Goal: Use online tool/utility

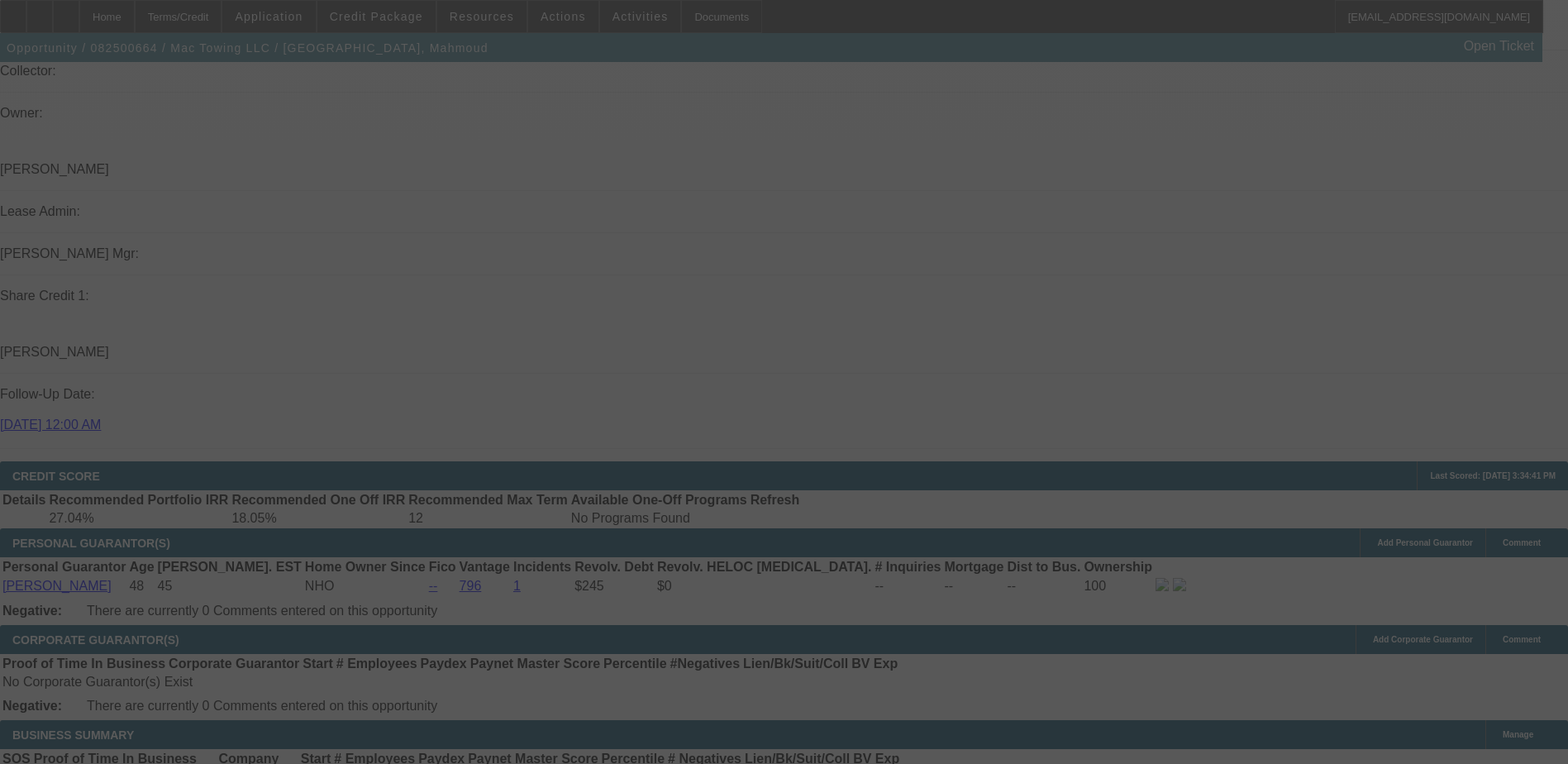
scroll to position [2196, 0]
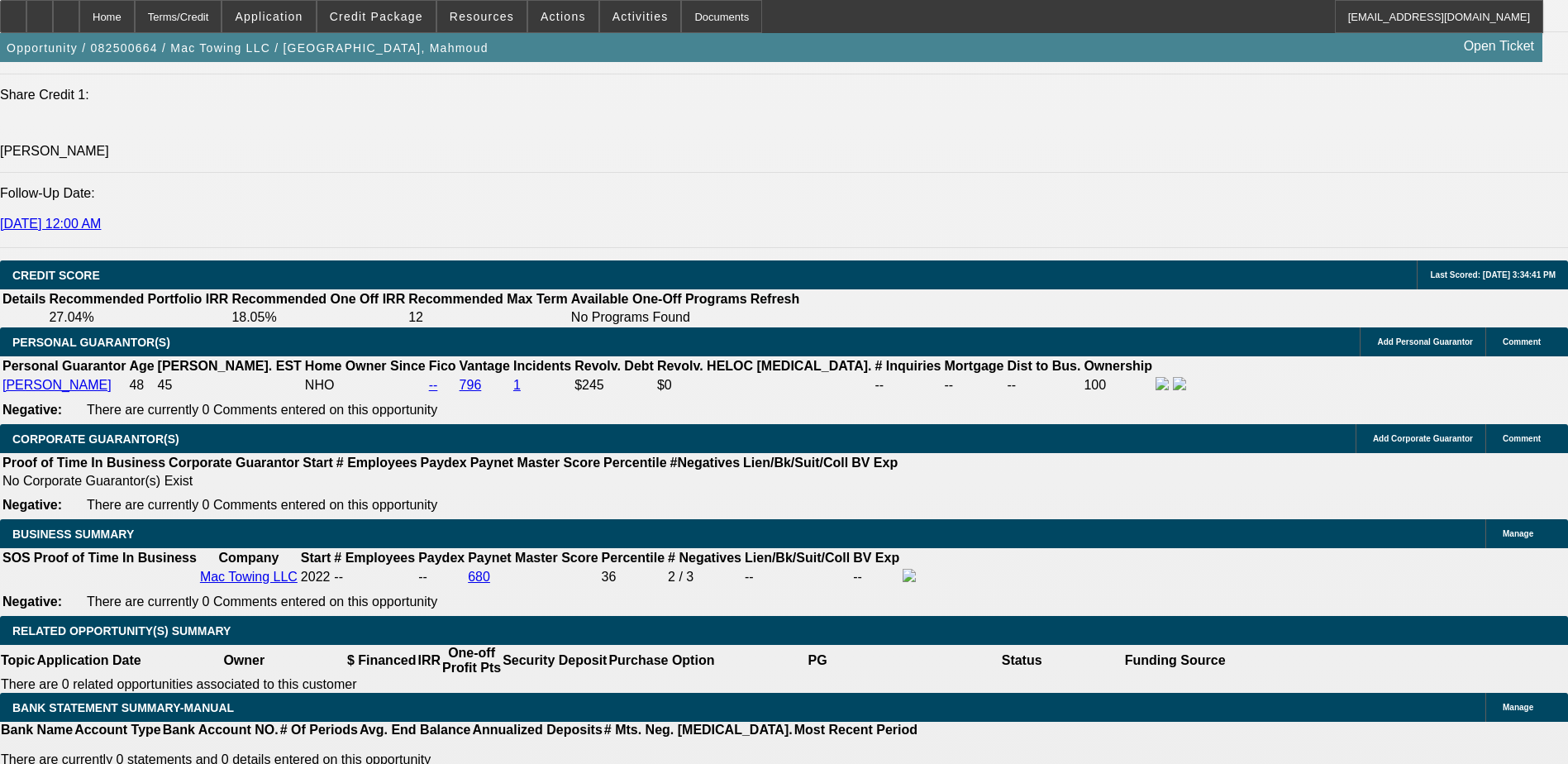
select select "0"
select select "2"
select select "0"
select select "0.2"
select select "2"
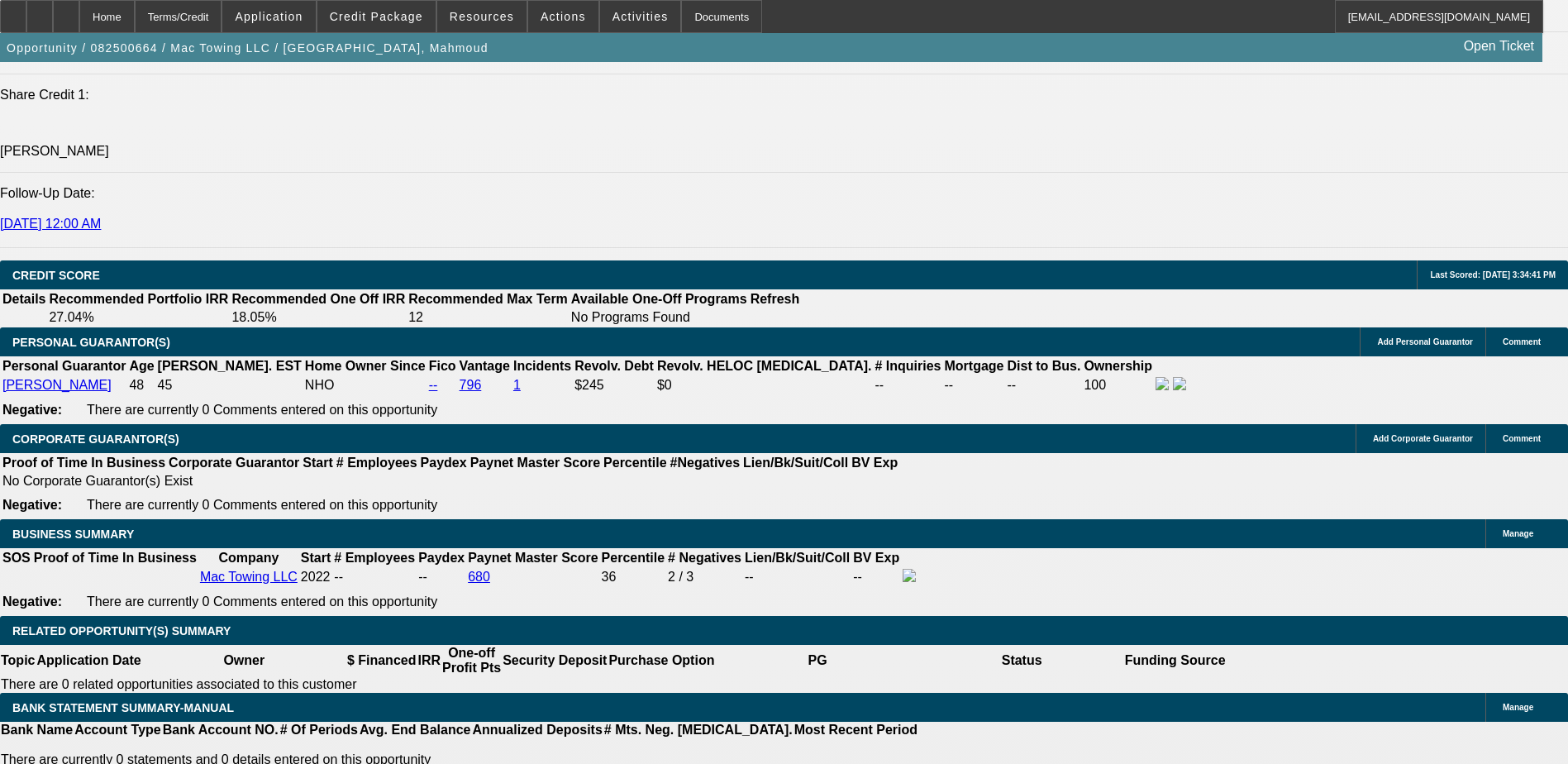
select select "0"
select select "0.2"
select select "2"
select select "0"
select select "0.2"
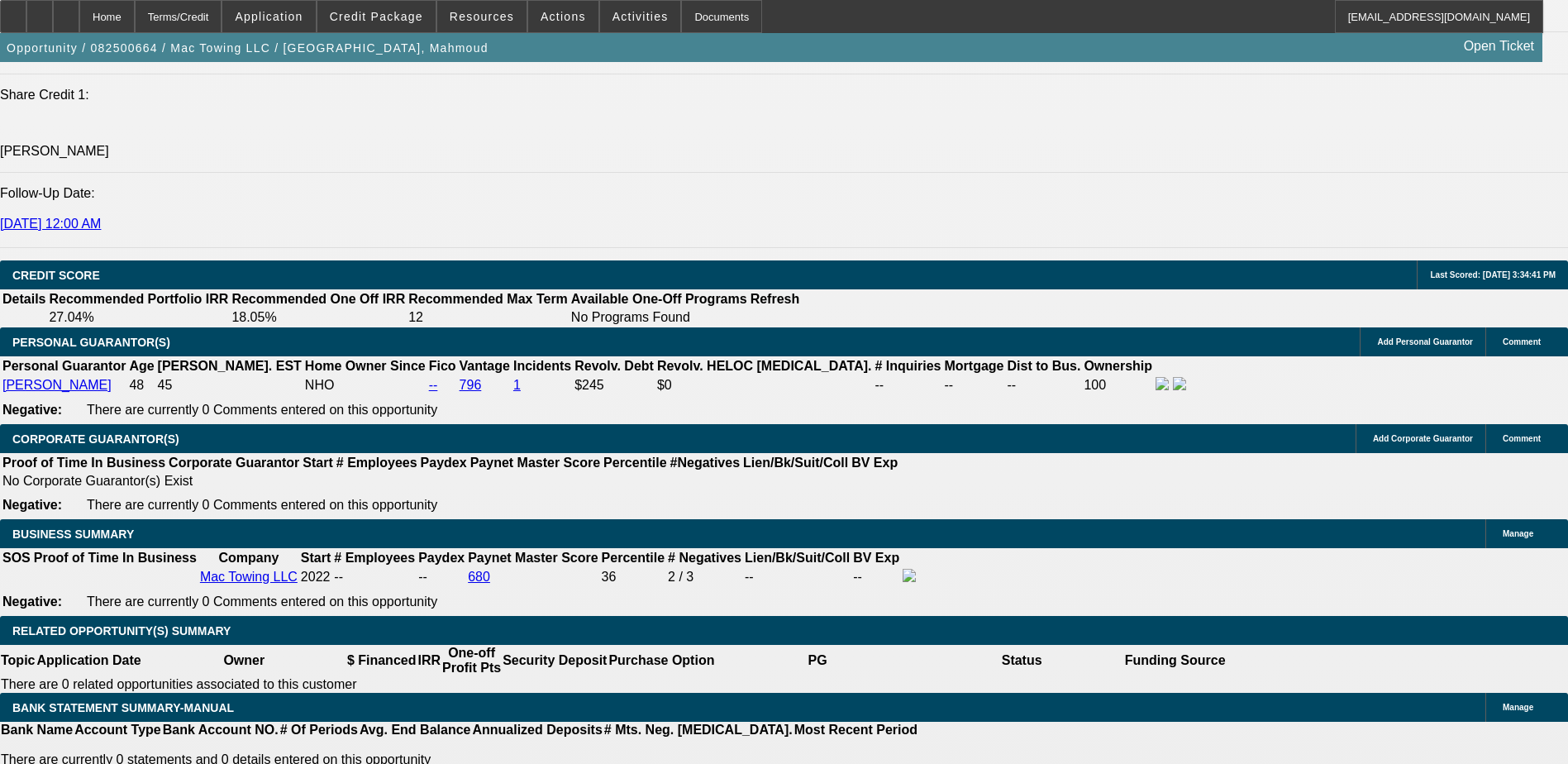
select select "2"
select select "0"
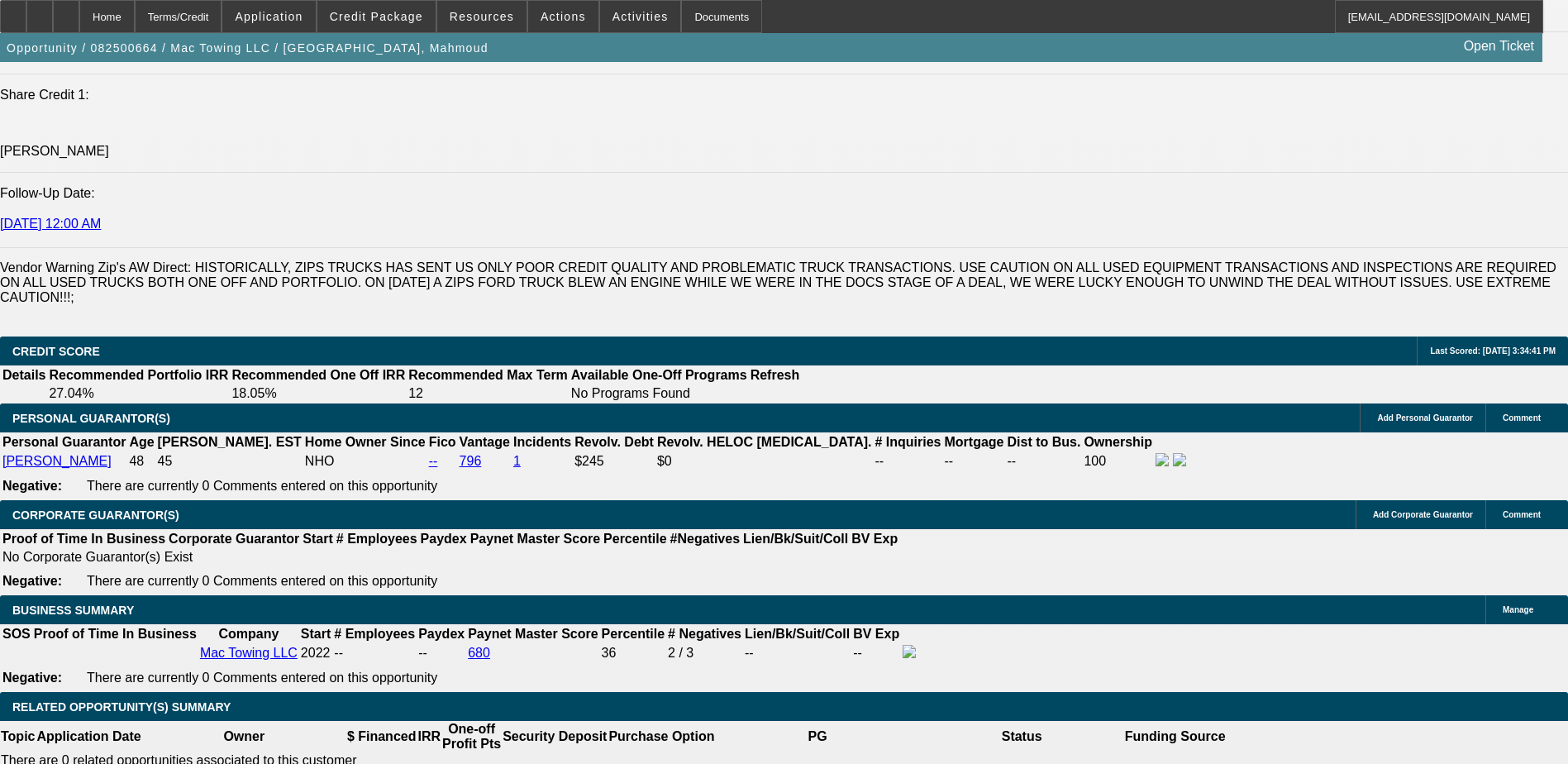
select select "1"
select select "2"
select select "6"
select select "1"
select select "2"
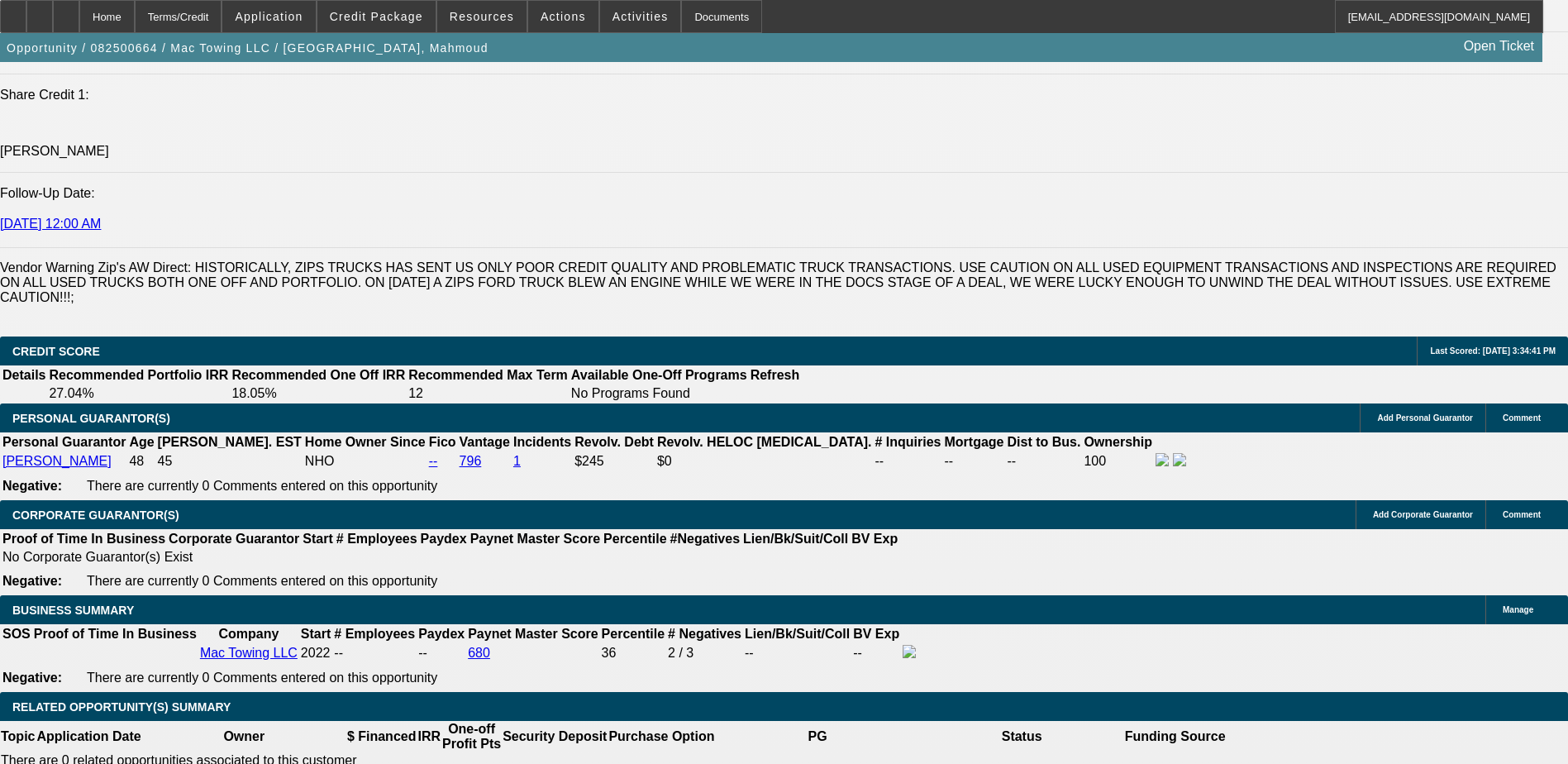
select select "6"
select select "1"
select select "2"
select select "6"
select select "1"
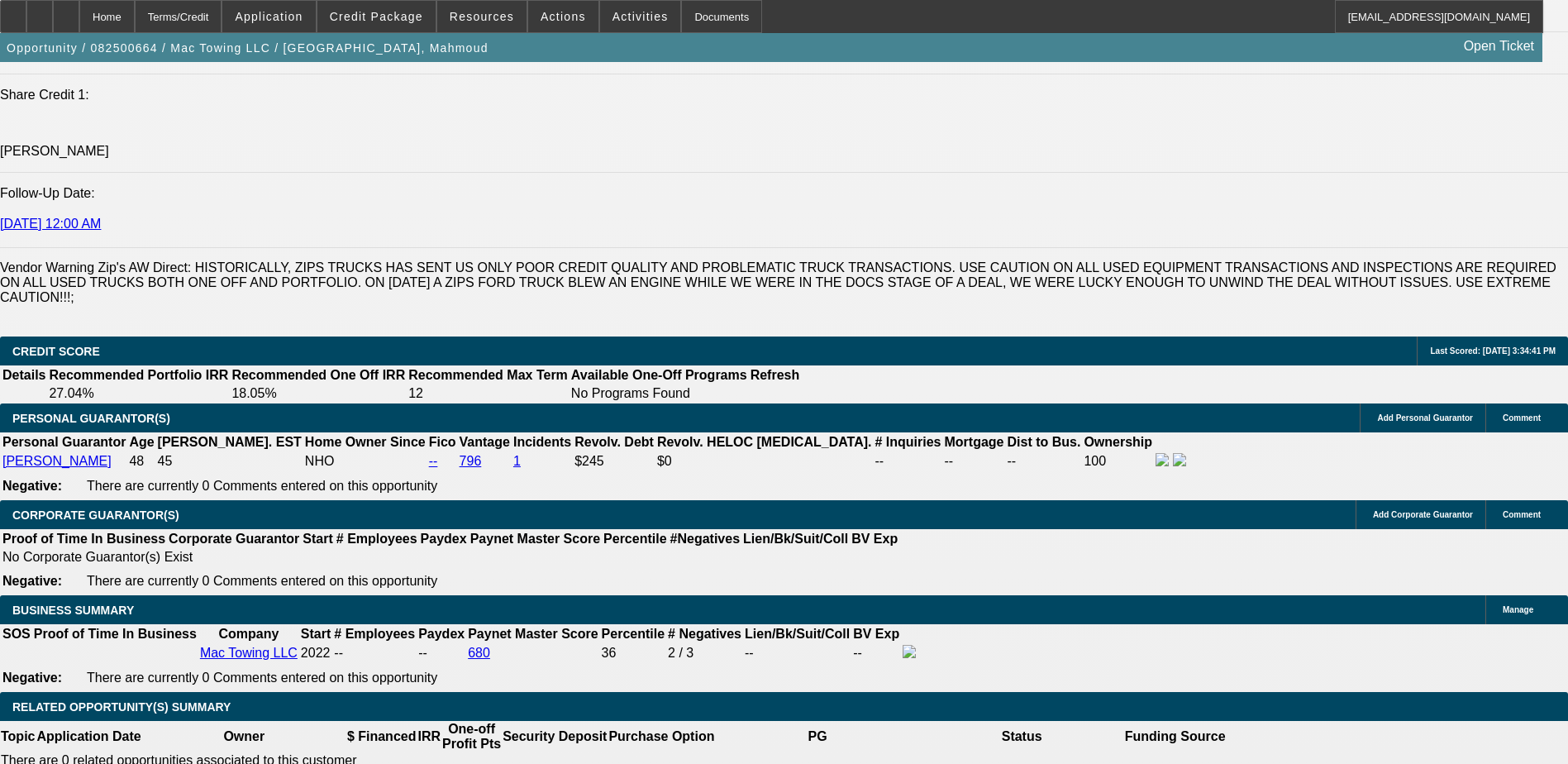
select select "2"
select select "6"
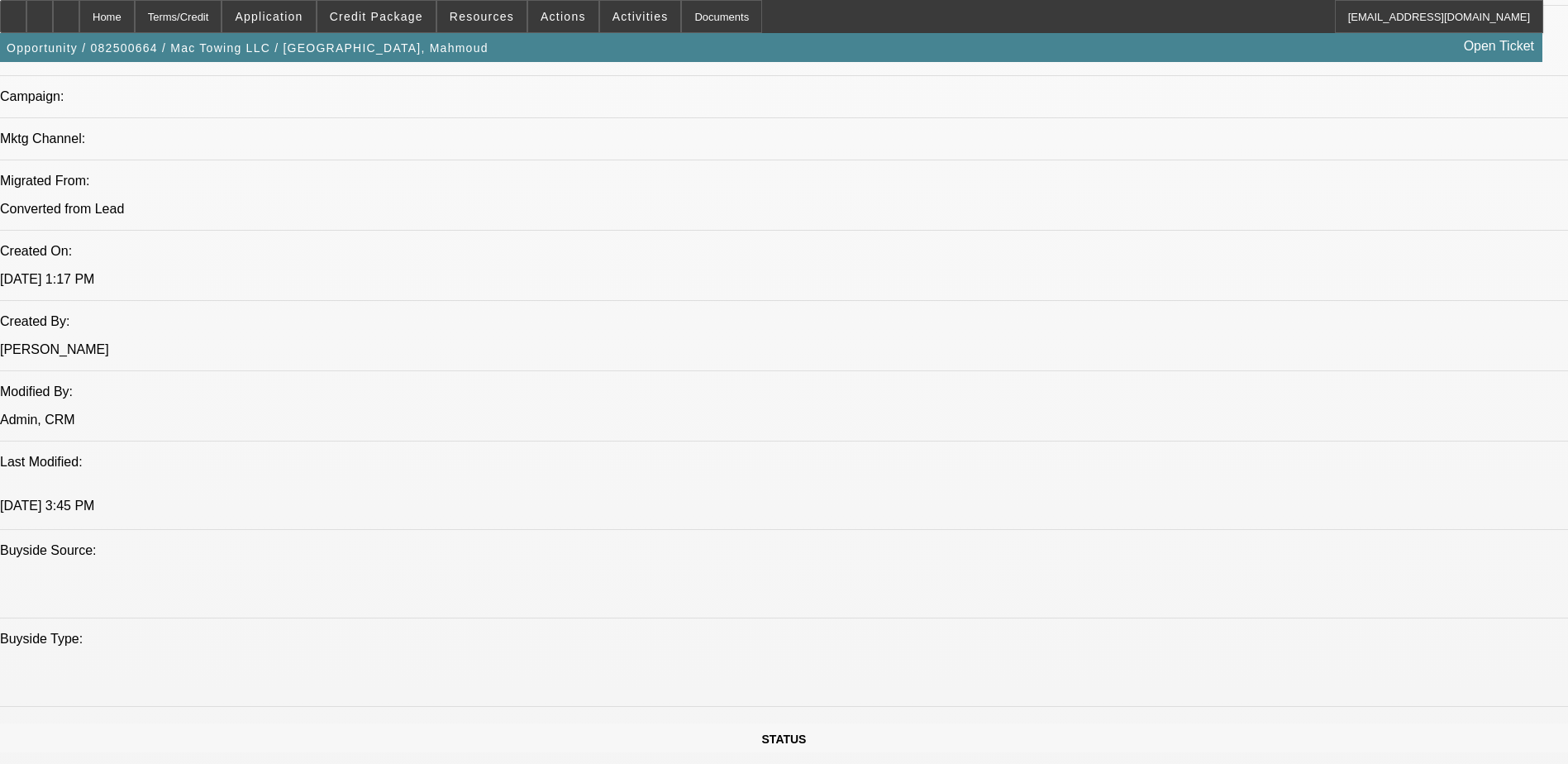
scroll to position [1058, 0]
